Goal: Task Accomplishment & Management: Manage account settings

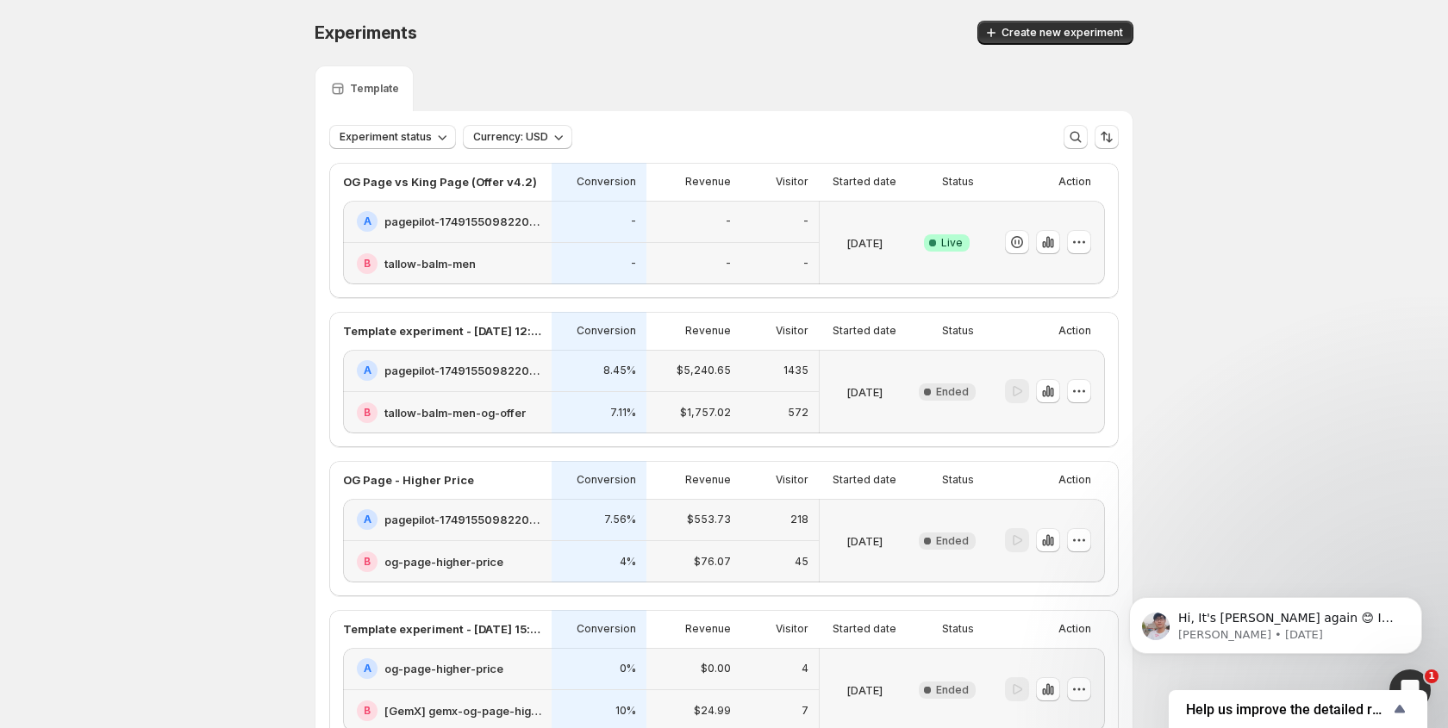
click at [1065, 246] on div at bounding box center [1048, 242] width 86 height 25
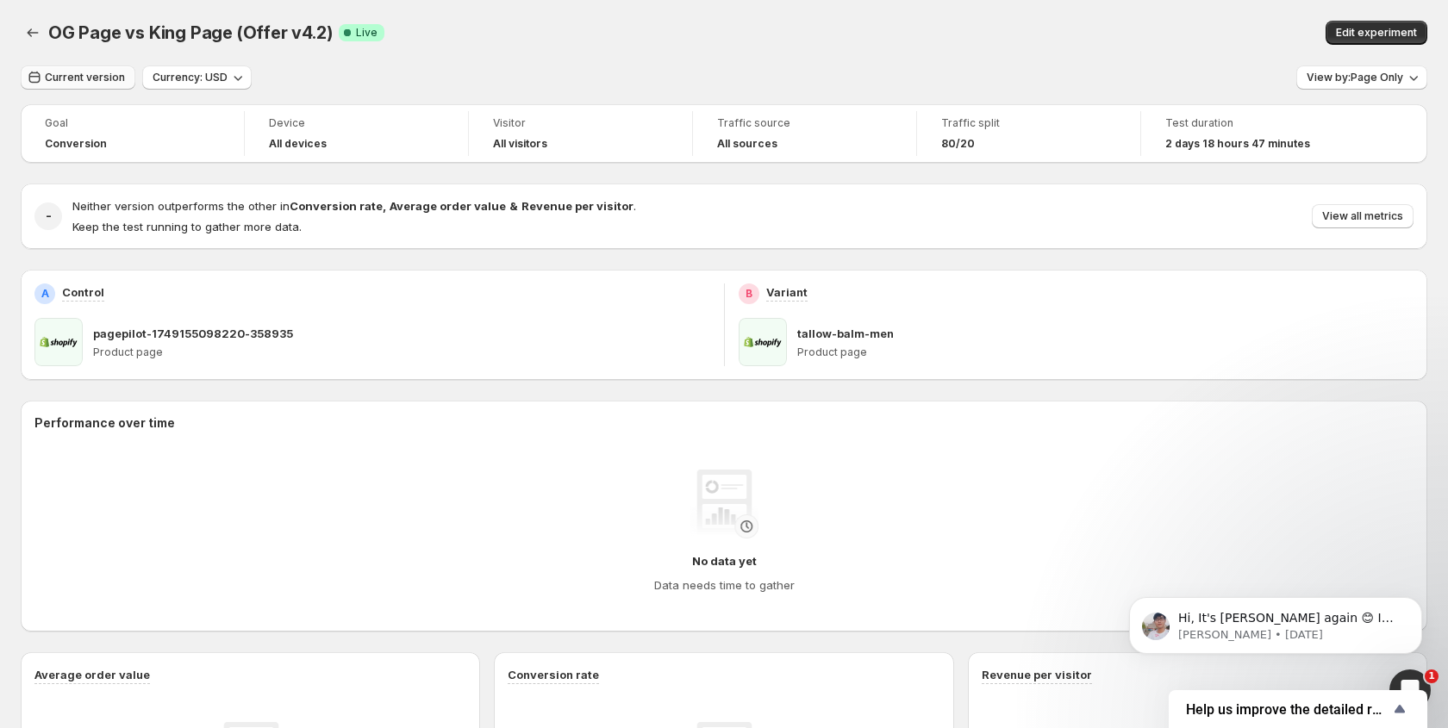
click at [34, 81] on icon "button" at bounding box center [34, 77] width 17 height 17
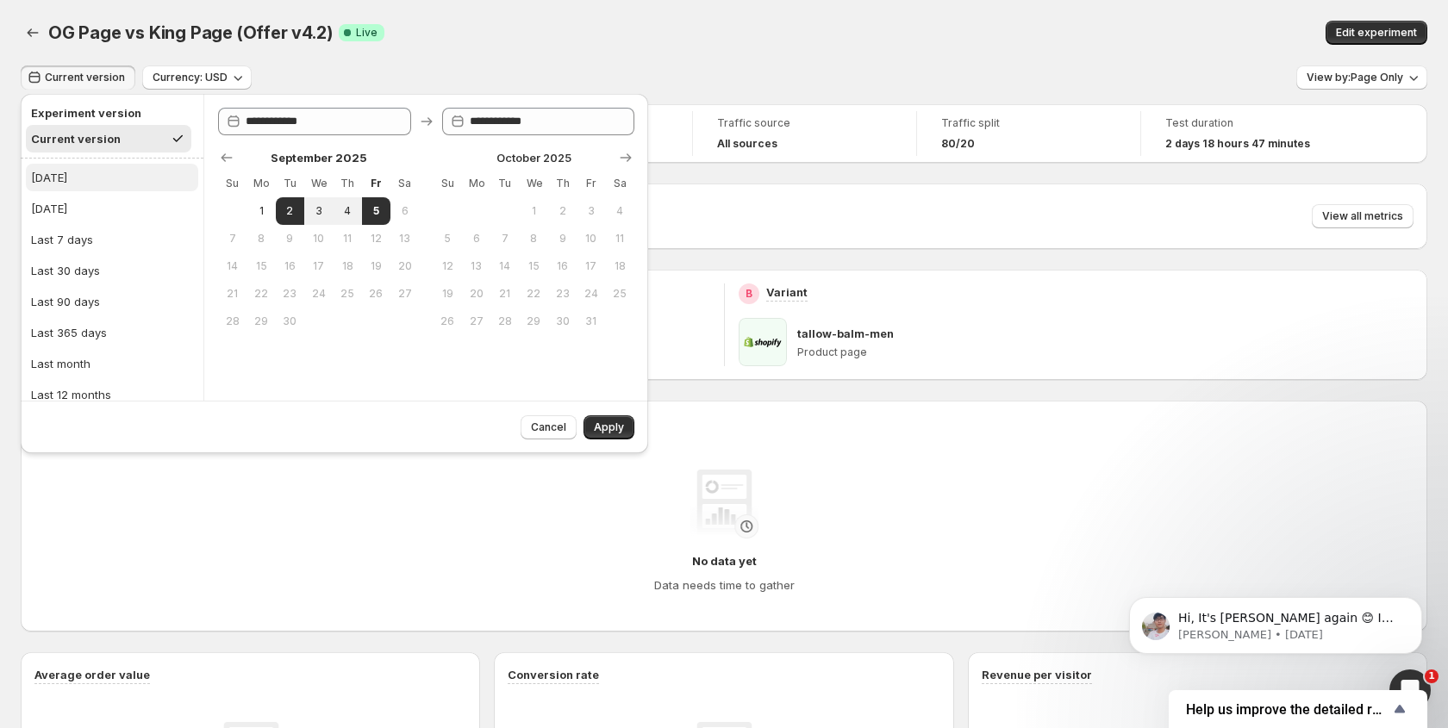
click at [64, 185] on button "[DATE]" at bounding box center [112, 178] width 172 height 28
type input "**********"
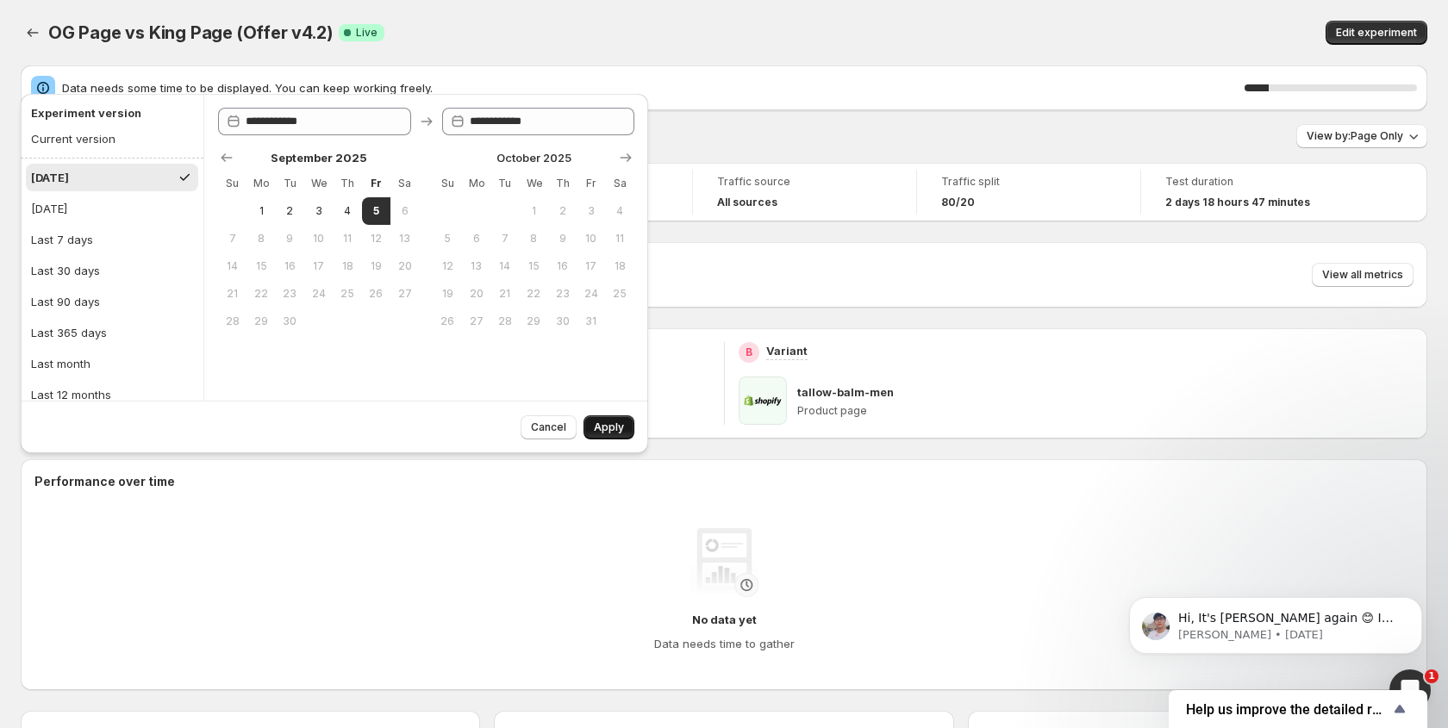
click at [615, 427] on span "Apply" at bounding box center [609, 428] width 30 height 14
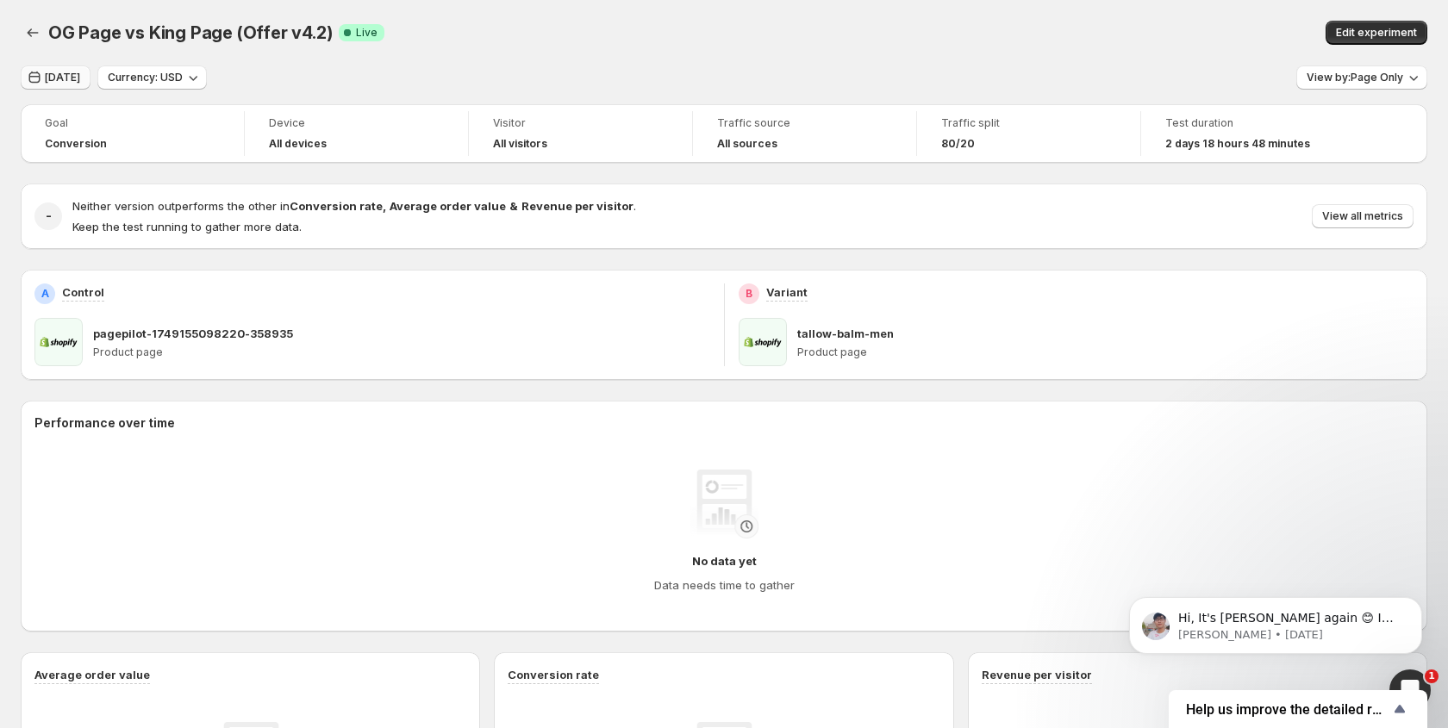
click at [66, 79] on span "[DATE]" at bounding box center [62, 78] width 35 height 14
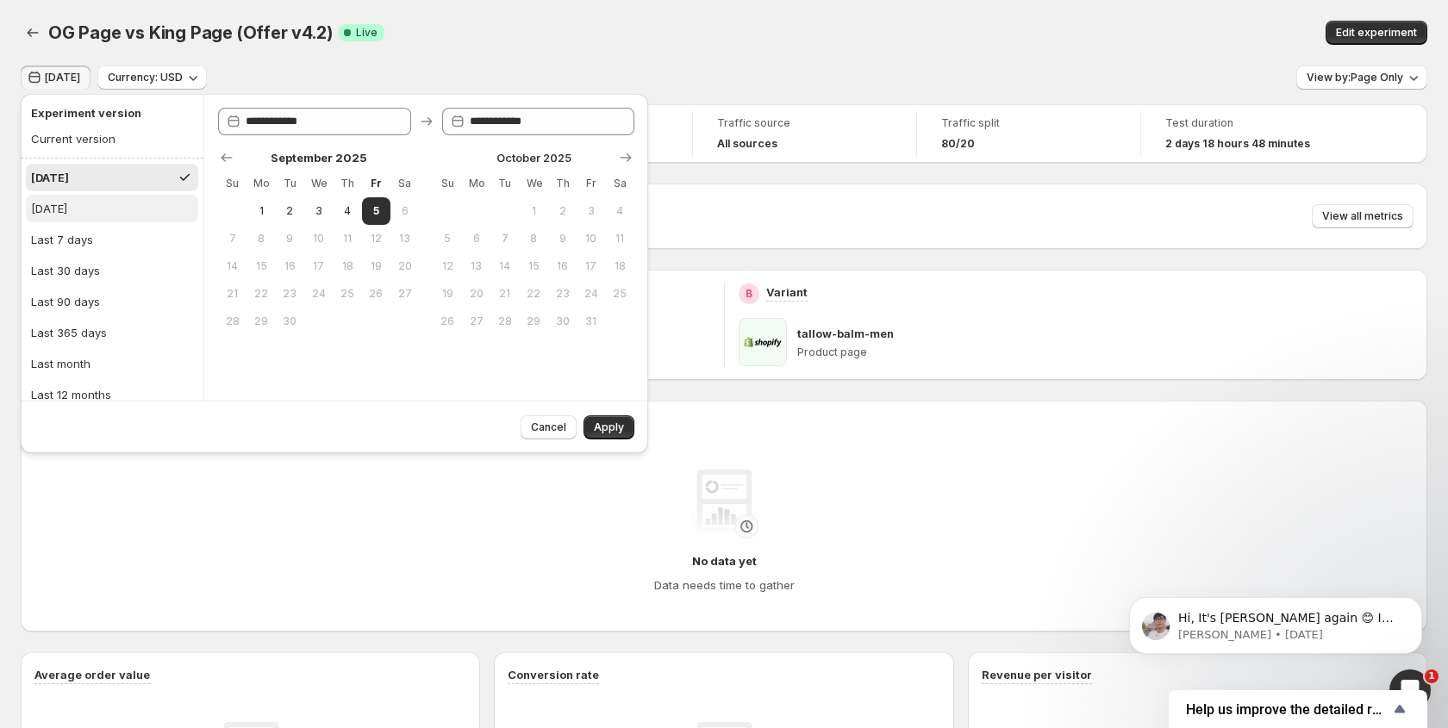
click at [59, 207] on div "[DATE]" at bounding box center [49, 208] width 36 height 17
type input "**********"
click at [608, 426] on span "Apply" at bounding box center [609, 428] width 30 height 14
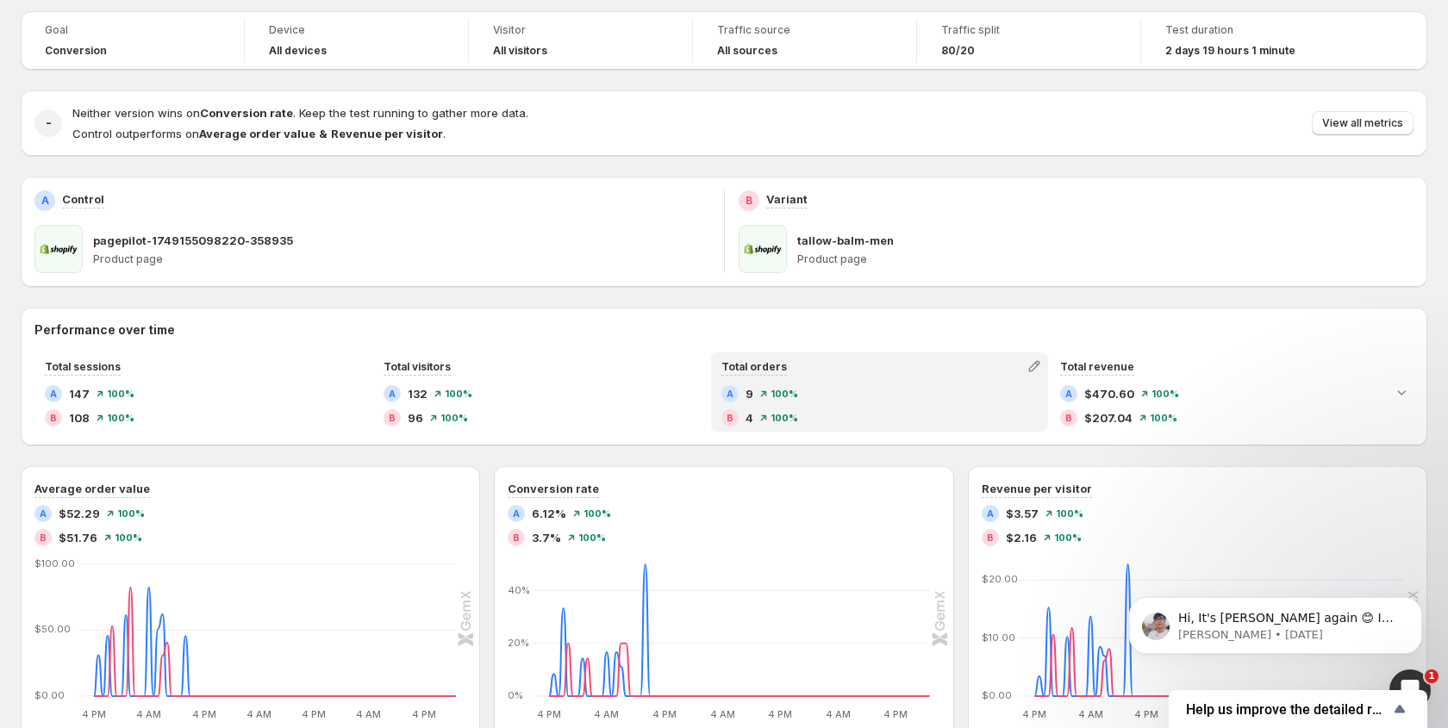
scroll to position [61, 0]
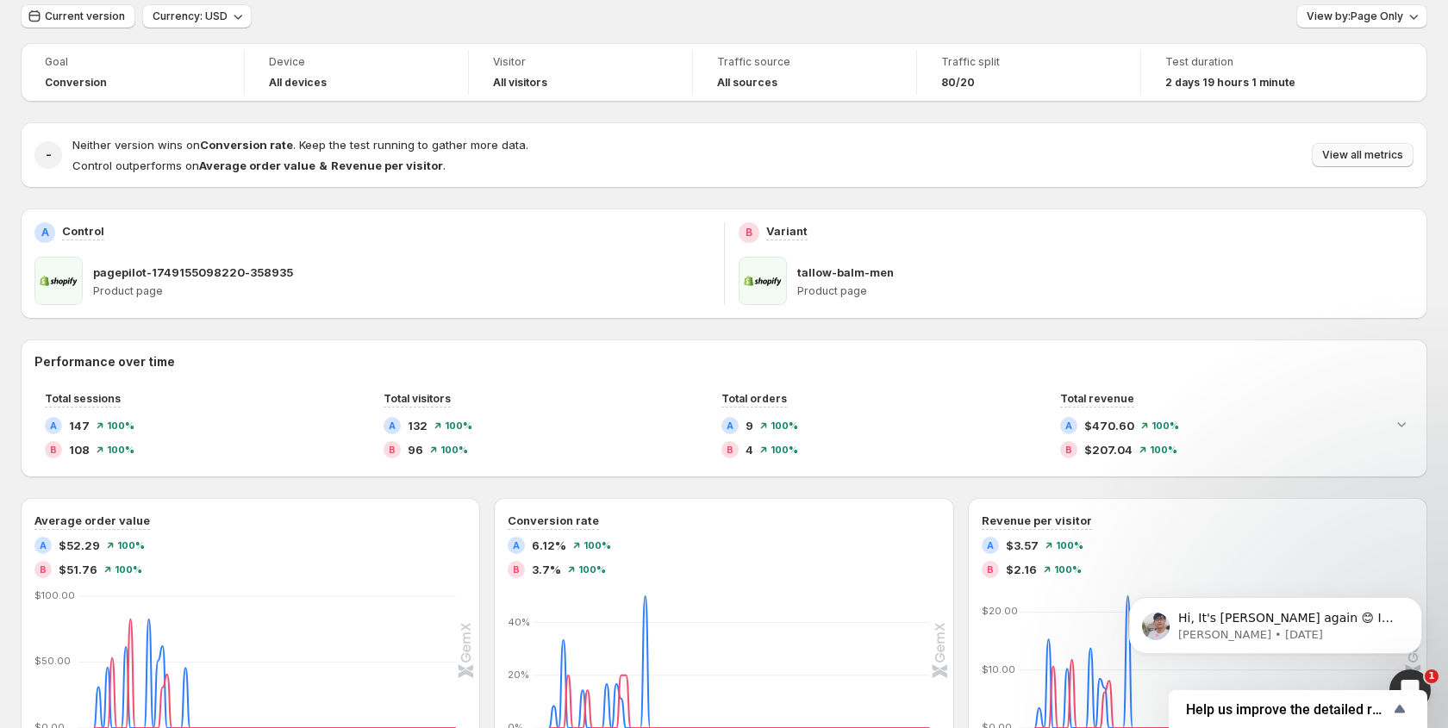
click at [1359, 159] on span "View all metrics" at bounding box center [1362, 155] width 81 height 14
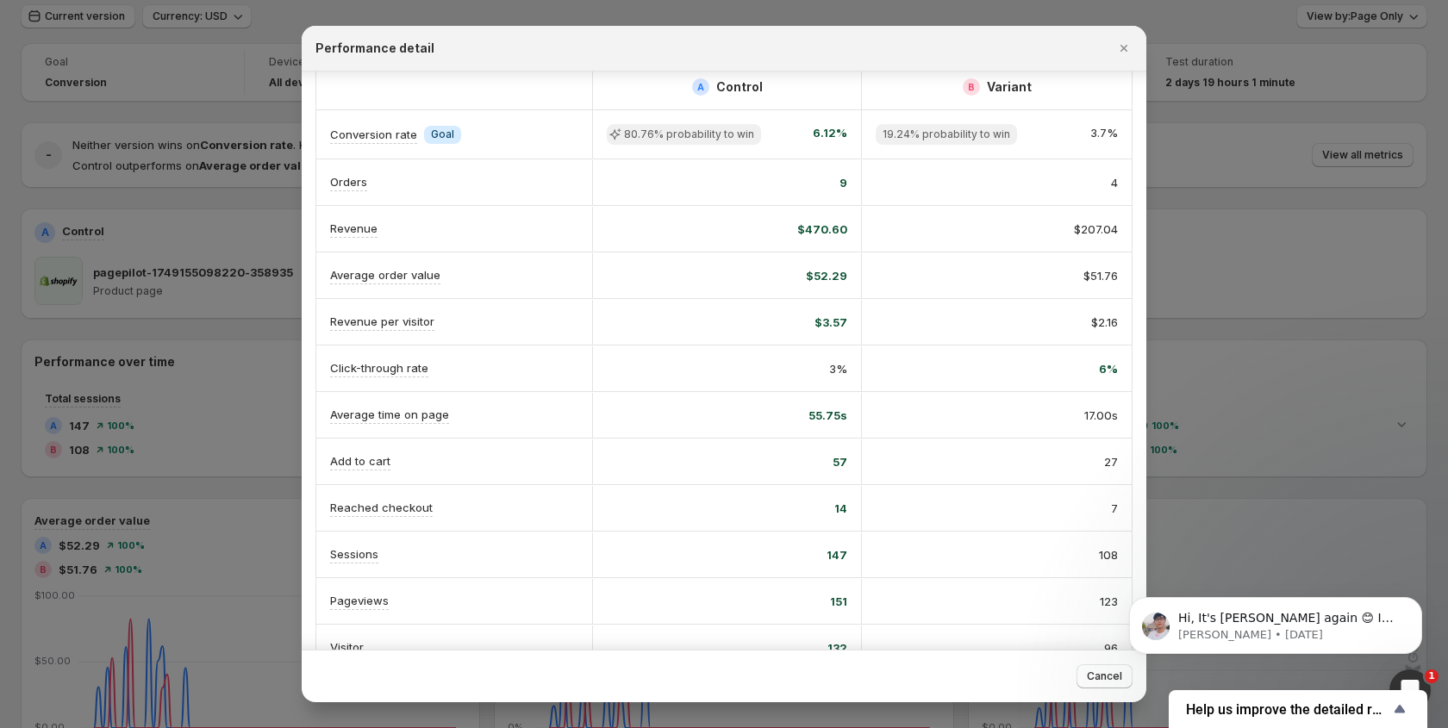
scroll to position [28, 0]
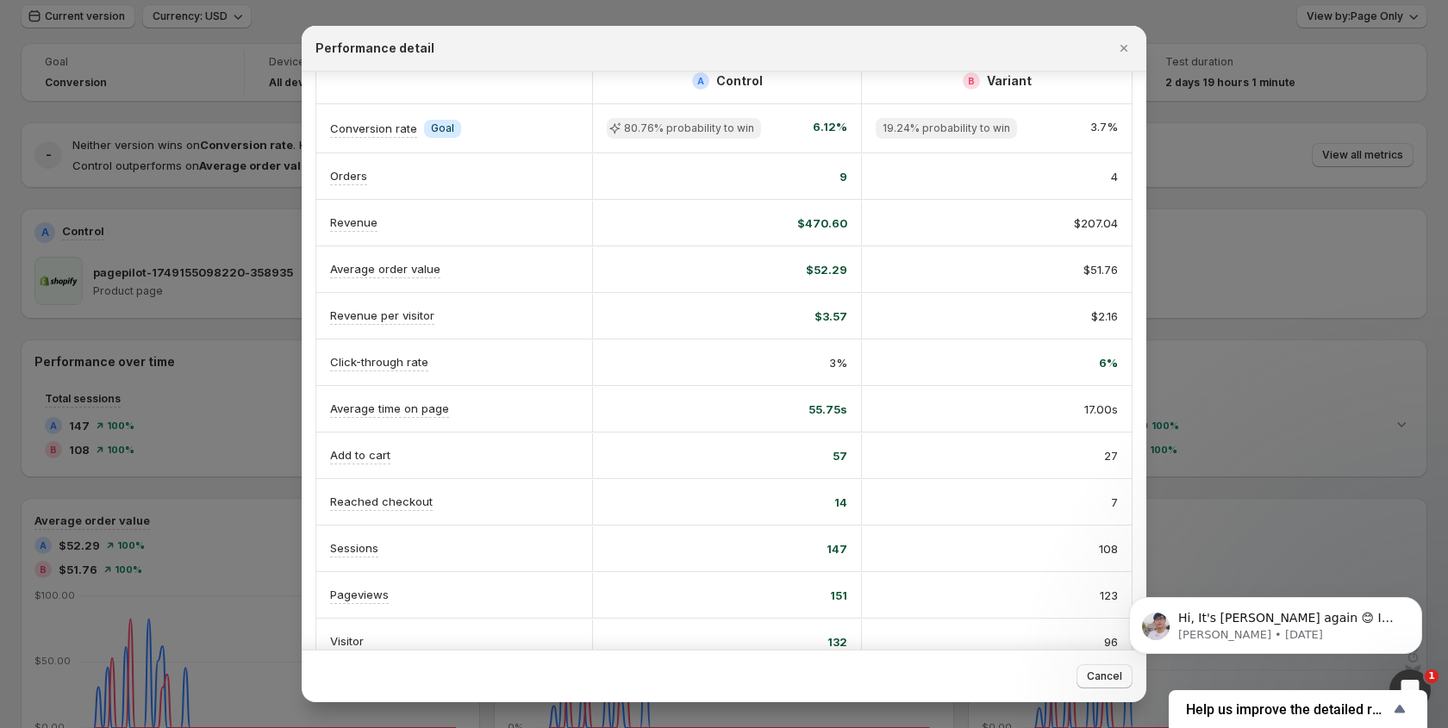
click at [61, 229] on div at bounding box center [724, 364] width 1448 height 728
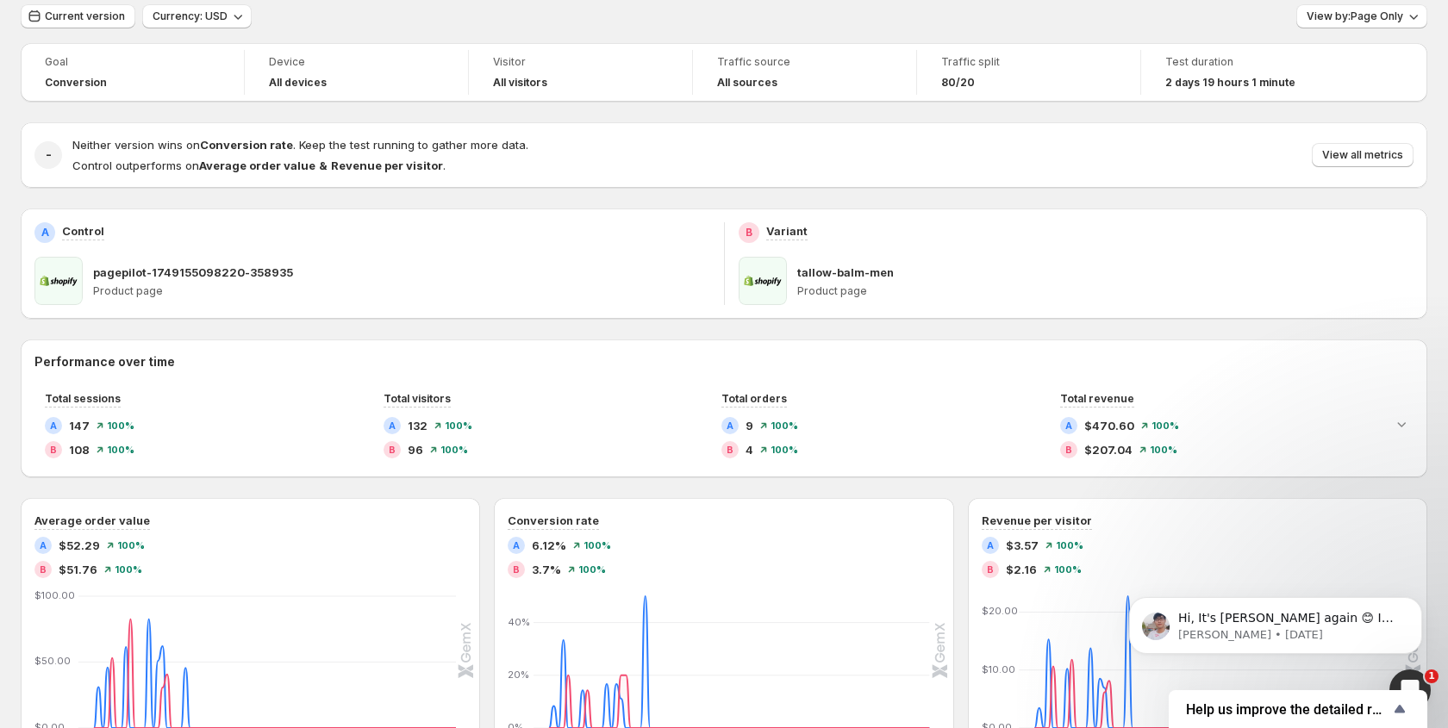
scroll to position [0, 0]
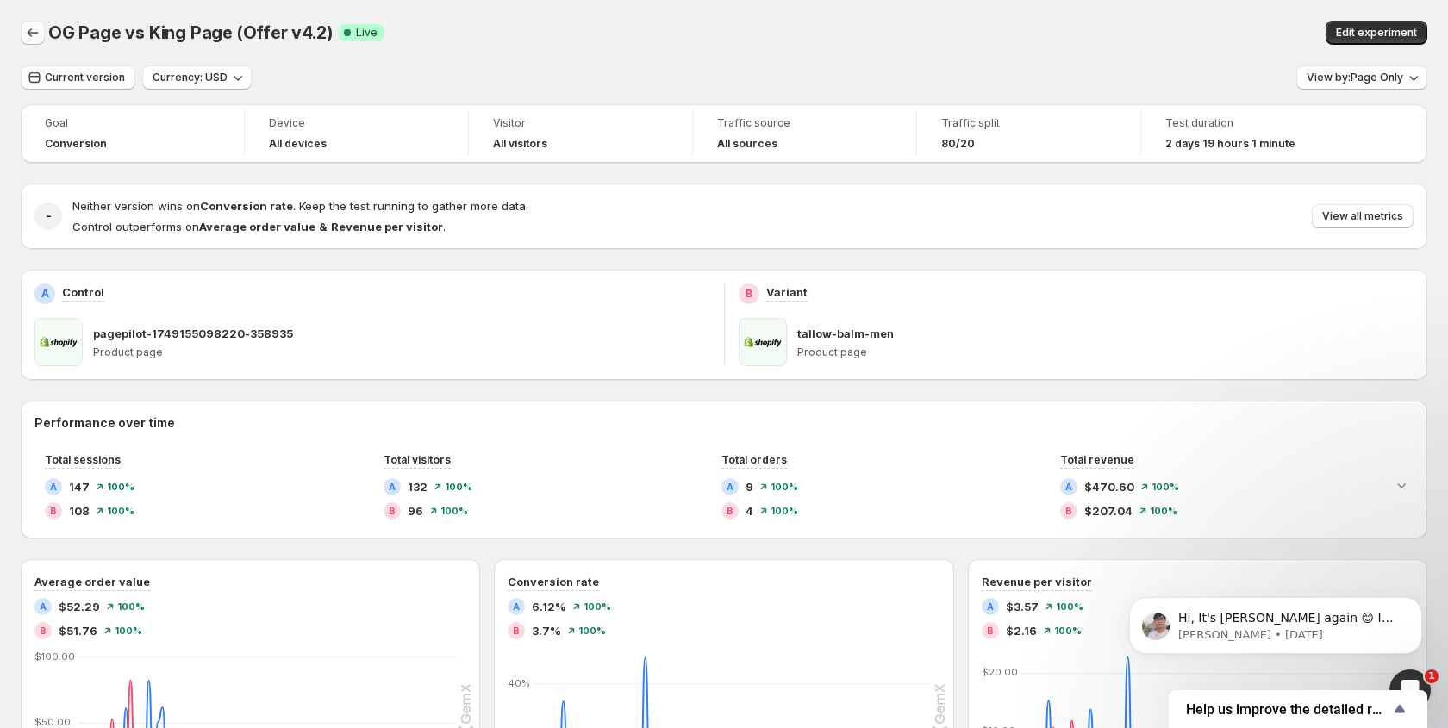
click at [41, 22] on button "Back" at bounding box center [33, 33] width 24 height 24
click at [22, 33] on div "OG Page vs King Page (Offer v4.2). This page is ready OG Page vs King Page (Off…" at bounding box center [724, 657] width 1448 height 1315
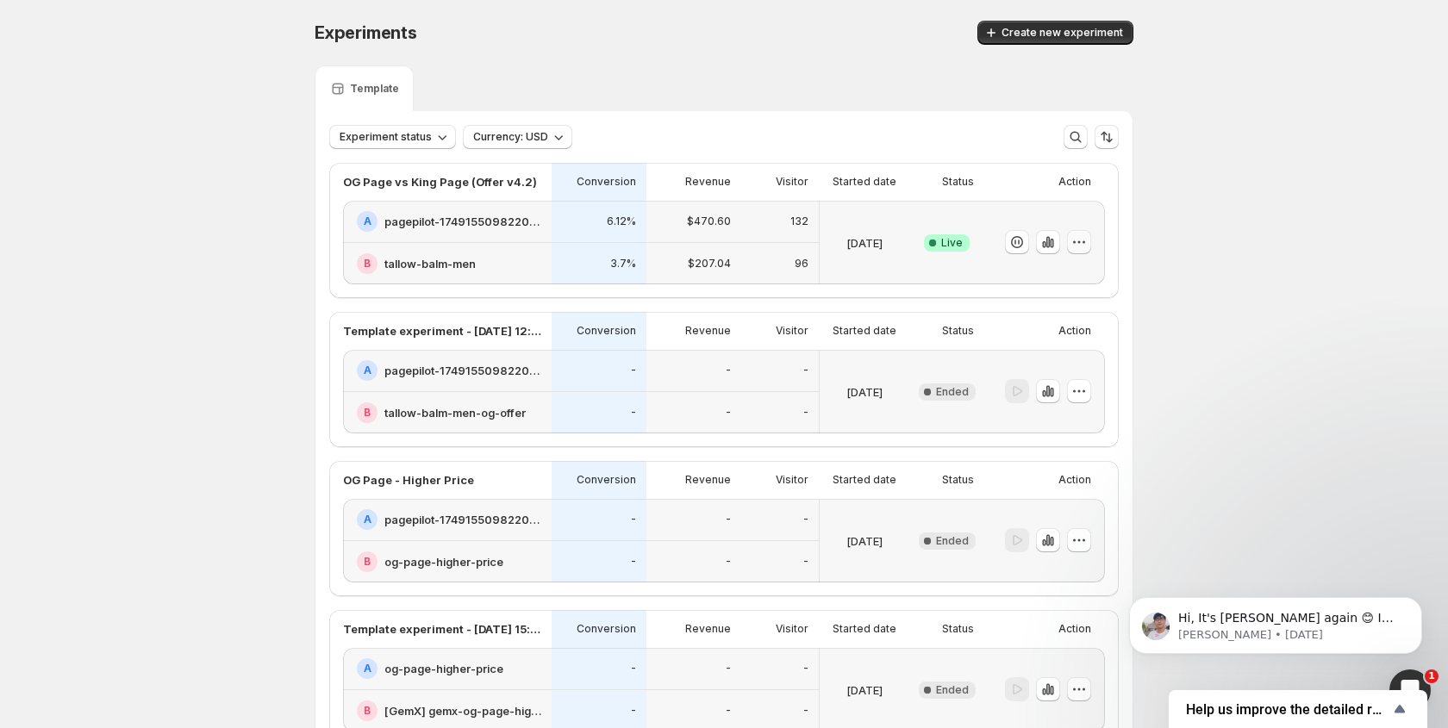
click at [1089, 235] on button "button" at bounding box center [1079, 242] width 24 height 24
click at [1040, 340] on span "End experiment" at bounding box center [1047, 337] width 84 height 14
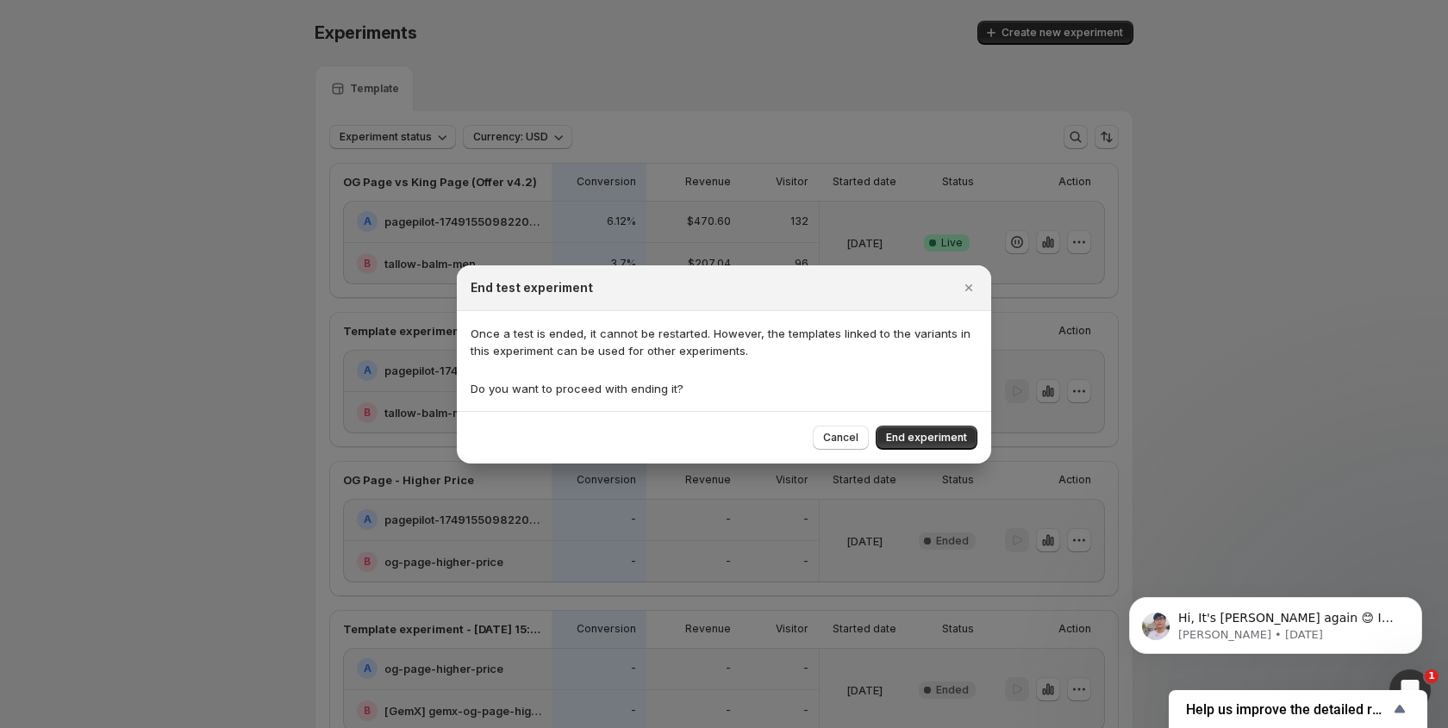
click at [920, 431] on span "End experiment" at bounding box center [926, 438] width 81 height 14
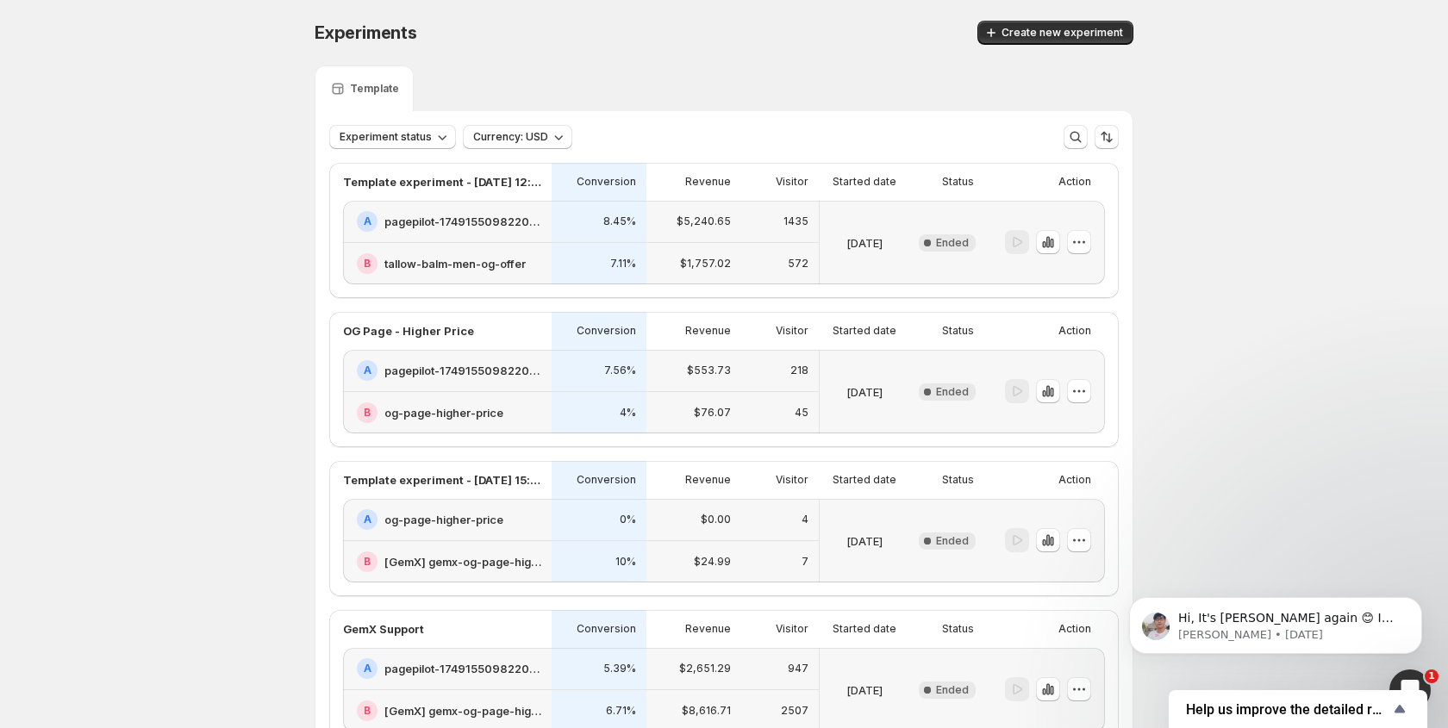
click at [196, 184] on div "Experiments. This page is ready Experiments Create new experiment Template Expe…" at bounding box center [724, 501] width 1448 height 1002
